Goal: Information Seeking & Learning: Learn about a topic

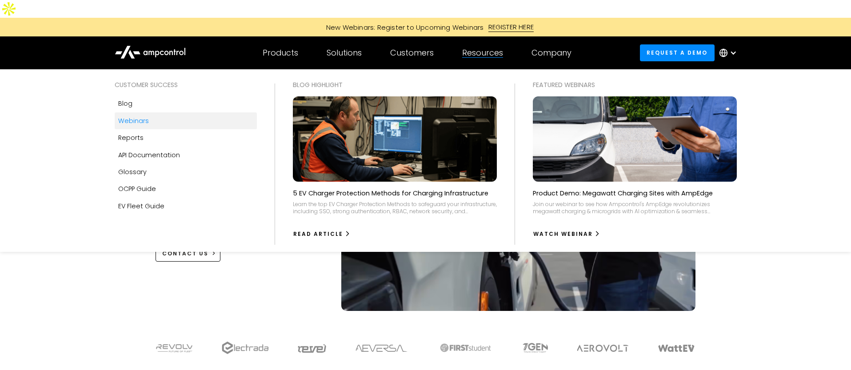
click at [136, 116] on div "Webinars" at bounding box center [133, 121] width 31 height 10
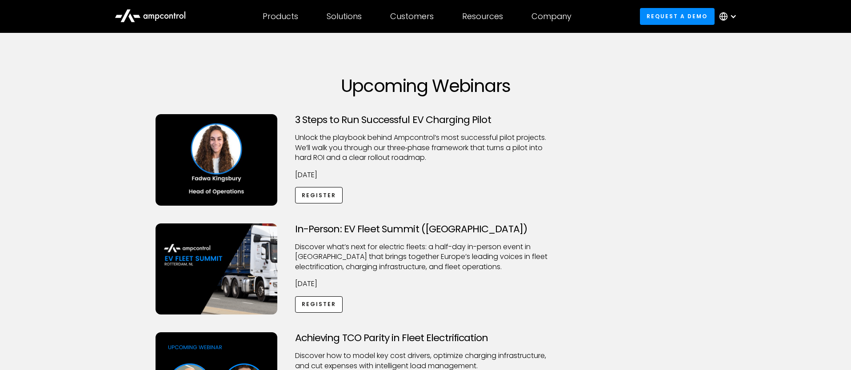
scroll to position [28, 0]
